Goal: Information Seeking & Learning: Learn about a topic

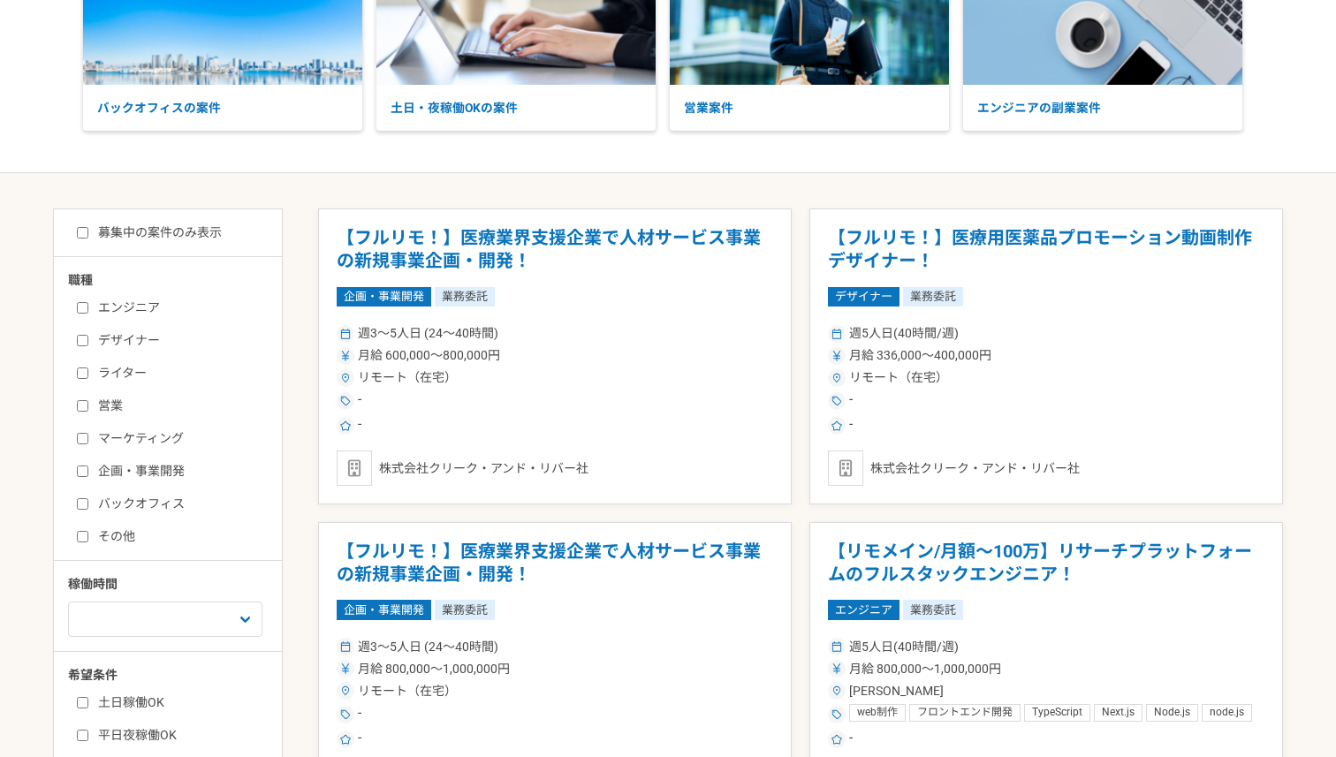
scroll to position [201, 0]
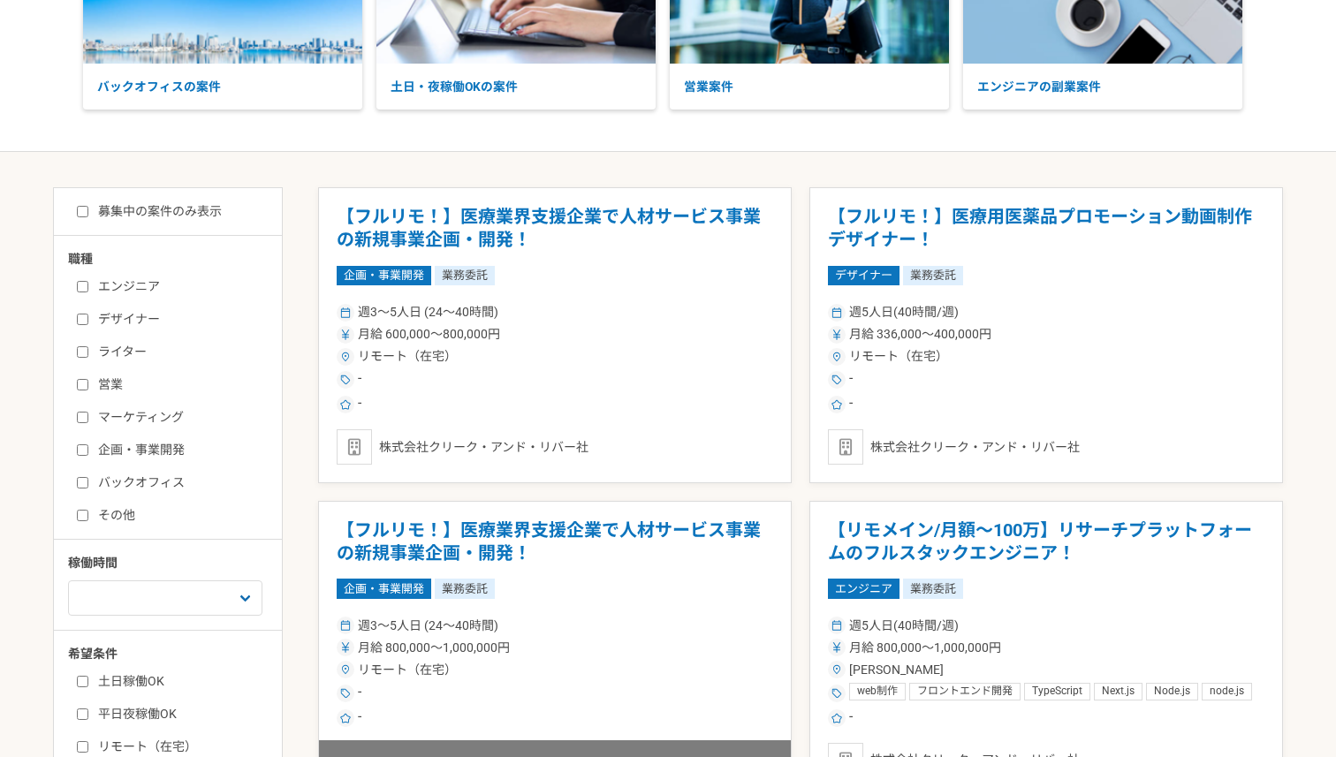
click at [84, 310] on label "デザイナー" at bounding box center [178, 319] width 203 height 19
click at [84, 314] on input "デザイナー" at bounding box center [82, 319] width 11 height 11
checkbox input "true"
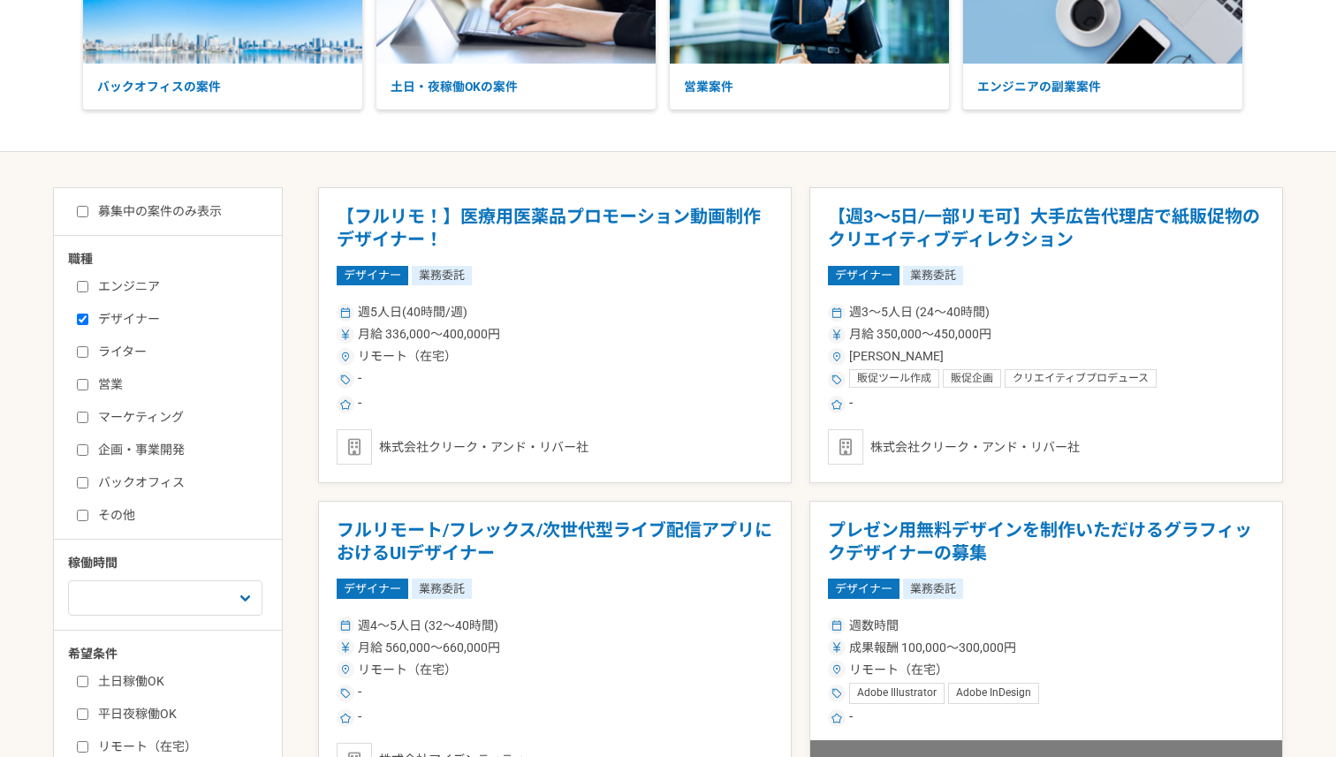
click at [85, 206] on input "募集中の案件のみ表示" at bounding box center [82, 211] width 11 height 11
checkbox input "true"
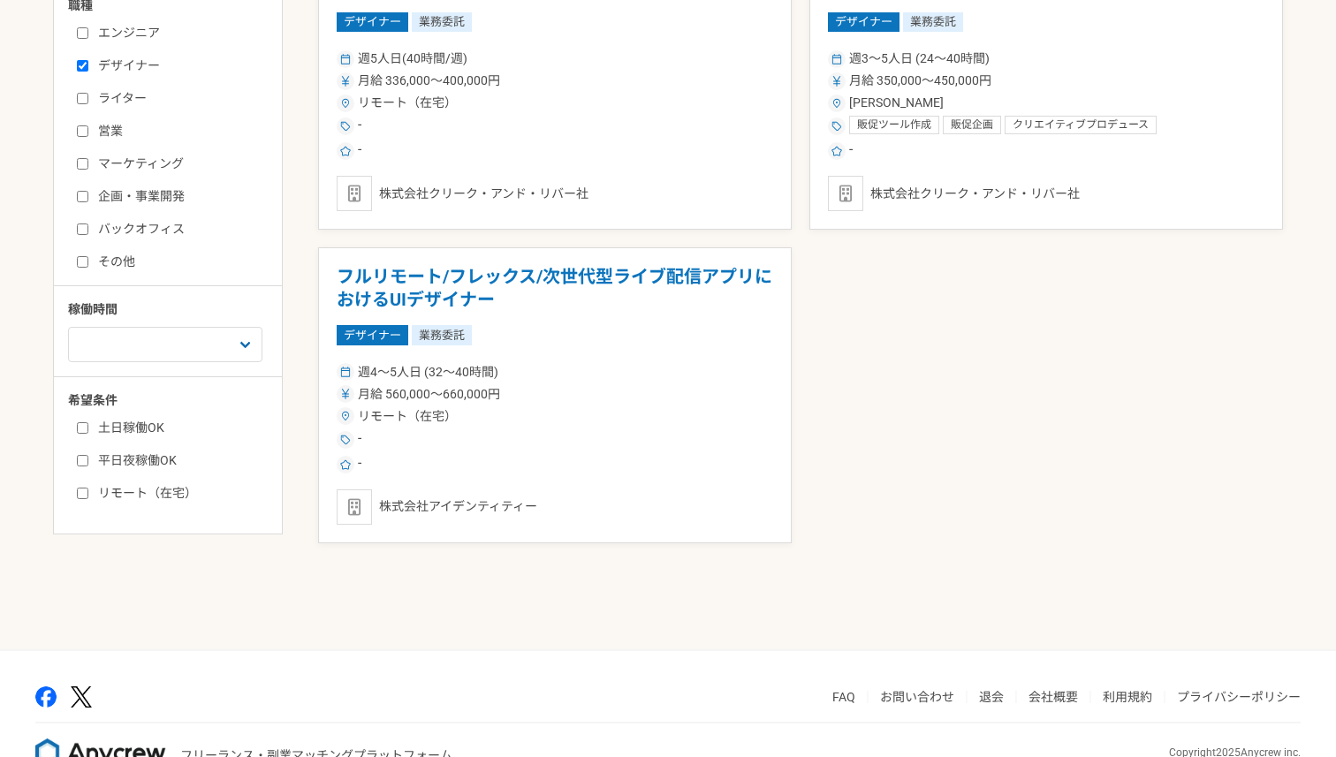
scroll to position [459, 0]
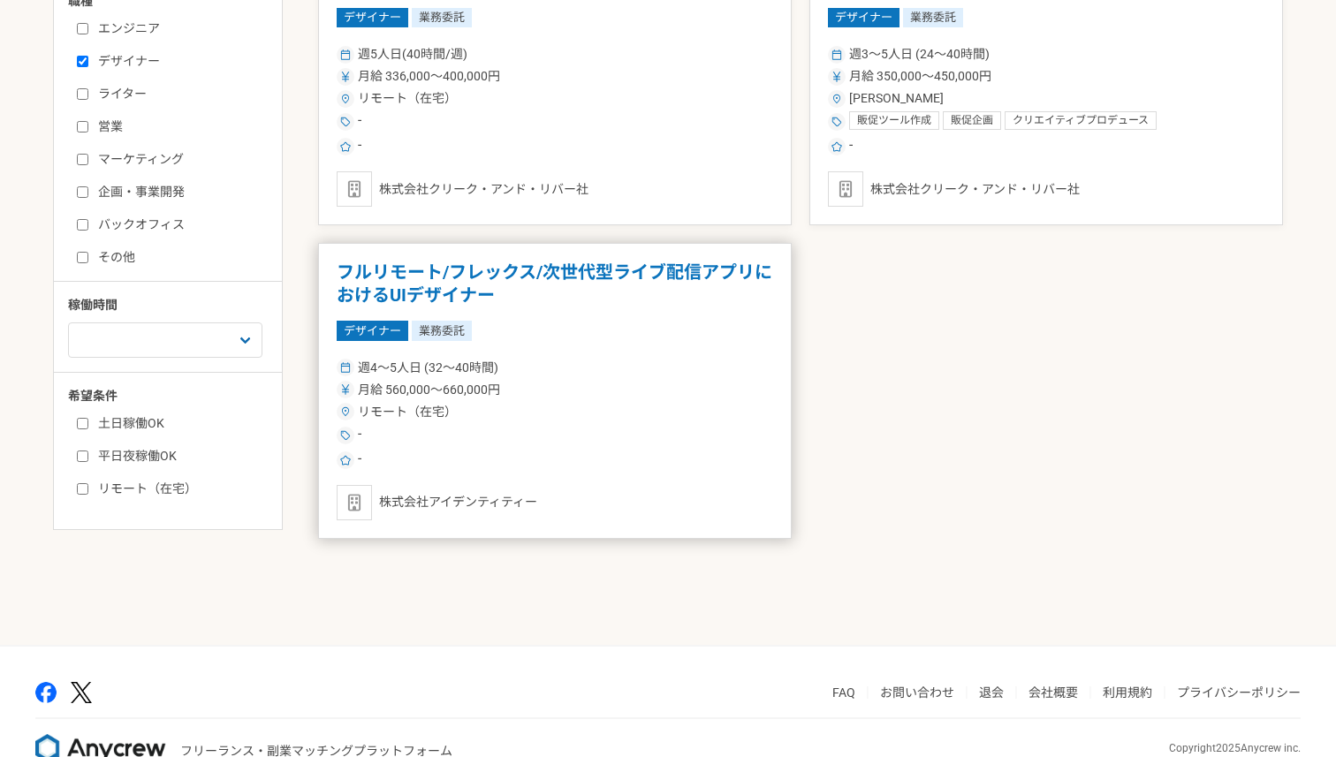
click at [428, 287] on h1 "フルリモート/フレックス/次世代型ライブ配信アプリにおけるUIデザイナー" at bounding box center [555, 284] width 436 height 45
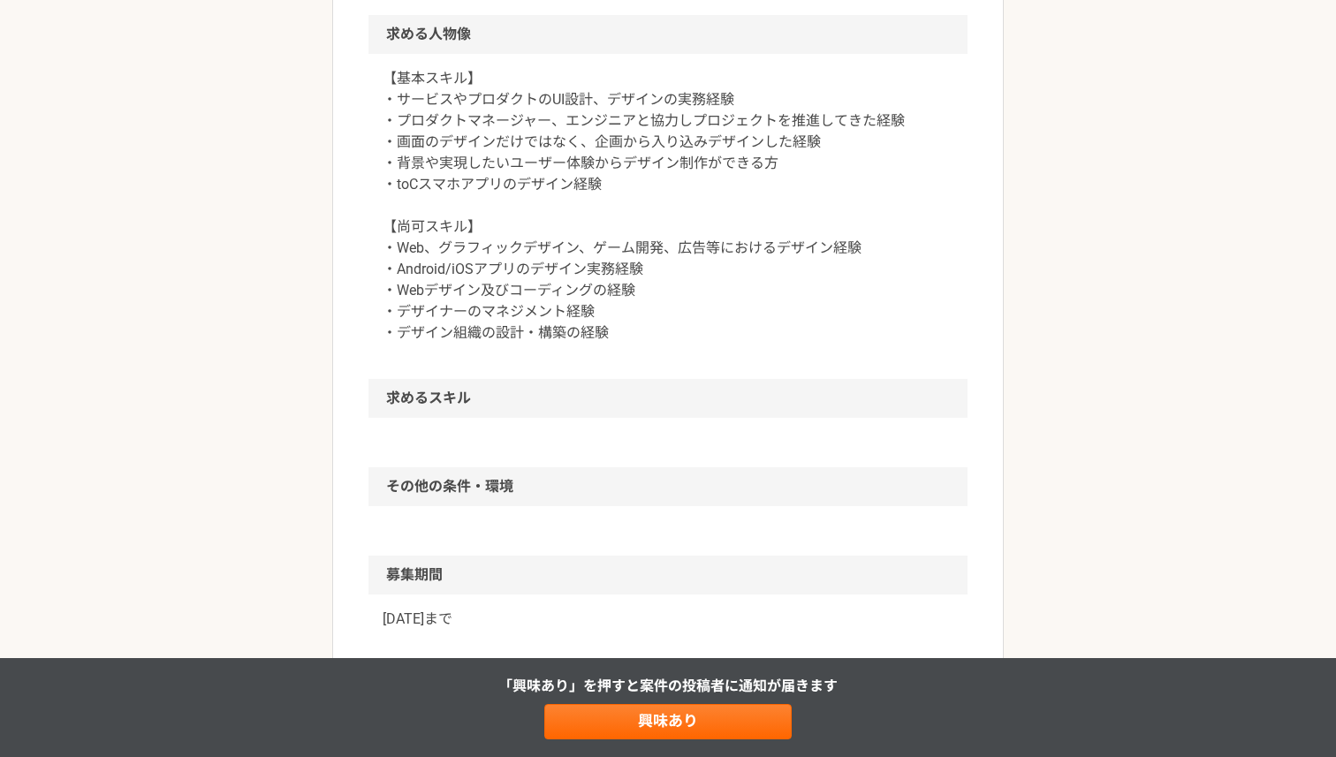
scroll to position [1240, 0]
